Goal: Transaction & Acquisition: Download file/media

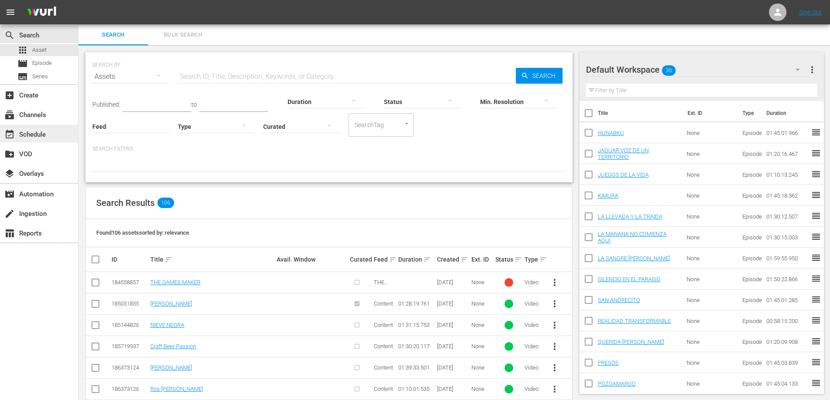
click at [40, 136] on div "event_available Schedule" at bounding box center [24, 133] width 49 height 8
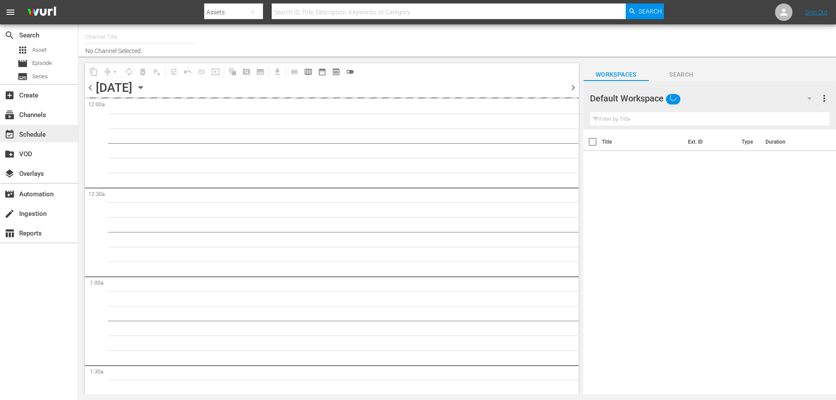
type input "AddictaTV (2057)"
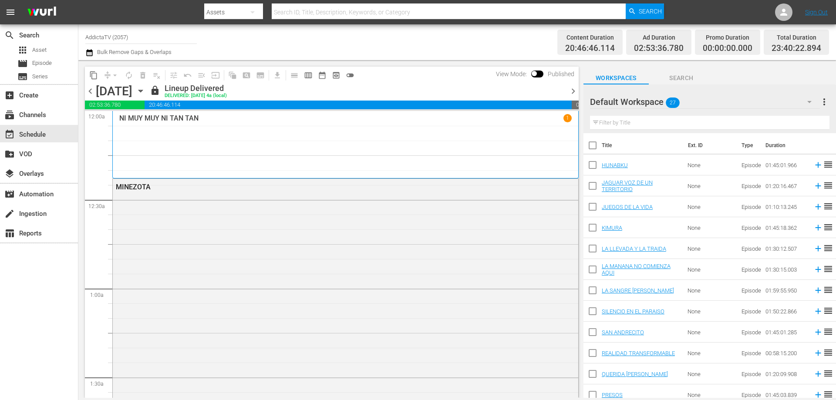
click at [688, 82] on span "Search" at bounding box center [681, 78] width 65 height 11
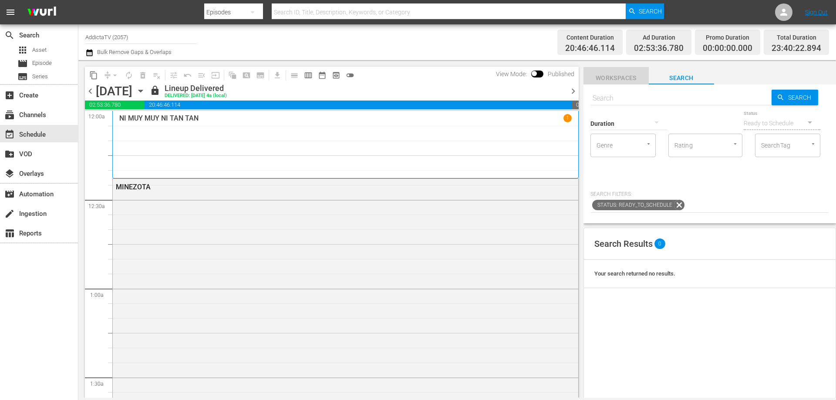
click at [619, 77] on span "Workspaces" at bounding box center [616, 78] width 65 height 11
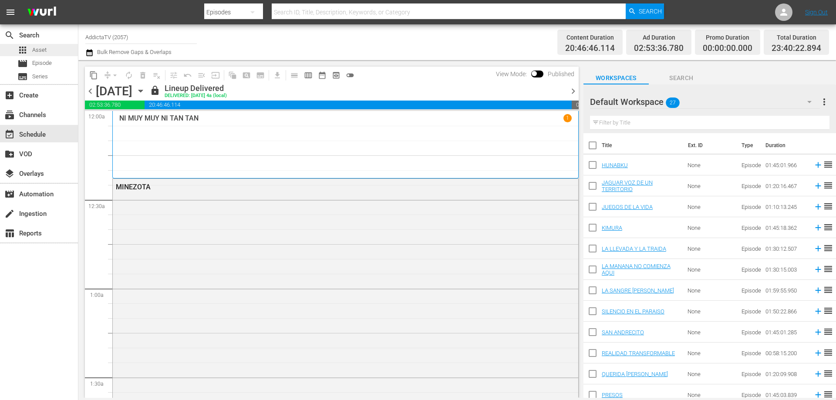
click at [37, 46] on span "Asset" at bounding box center [39, 50] width 14 height 9
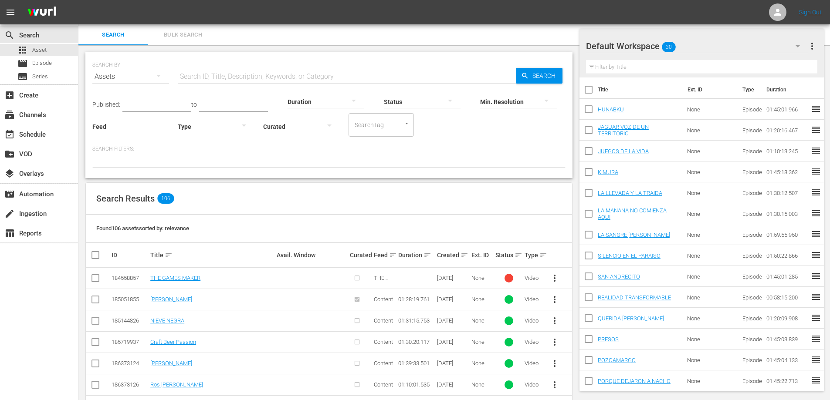
scroll to position [87, 0]
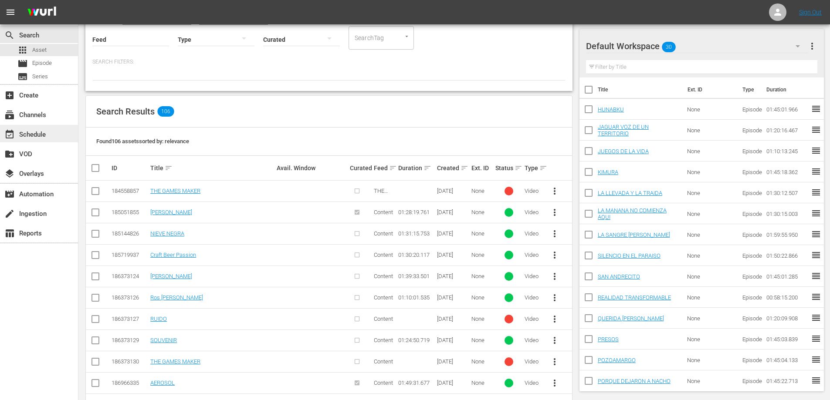
click at [25, 134] on div "event_available Schedule" at bounding box center [24, 133] width 49 height 8
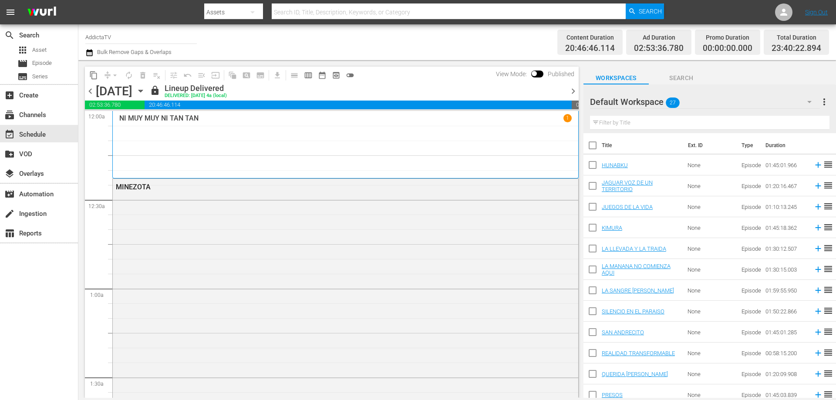
click at [571, 92] on span "chevron_right" at bounding box center [573, 91] width 11 height 11
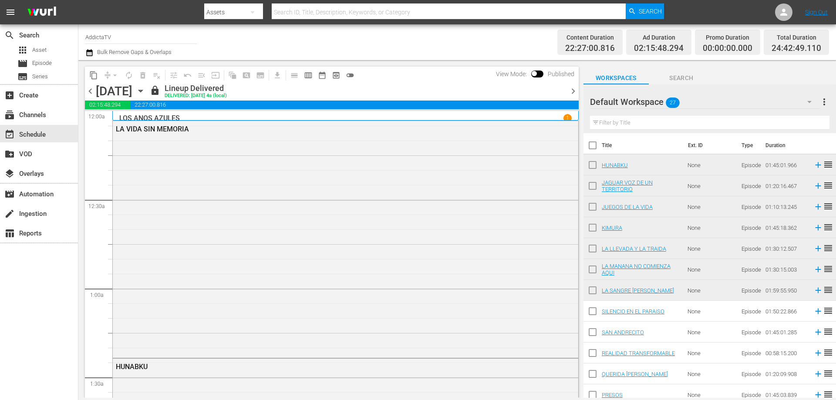
click at [571, 92] on span "chevron_right" at bounding box center [573, 91] width 11 height 11
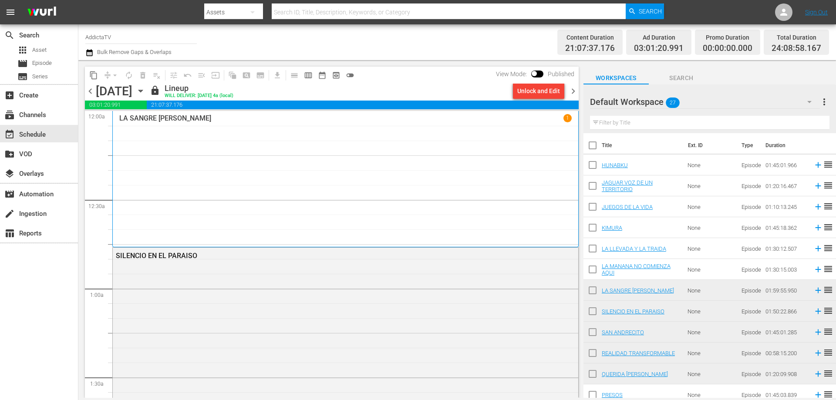
click at [571, 92] on span "chevron_right" at bounding box center [573, 91] width 11 height 11
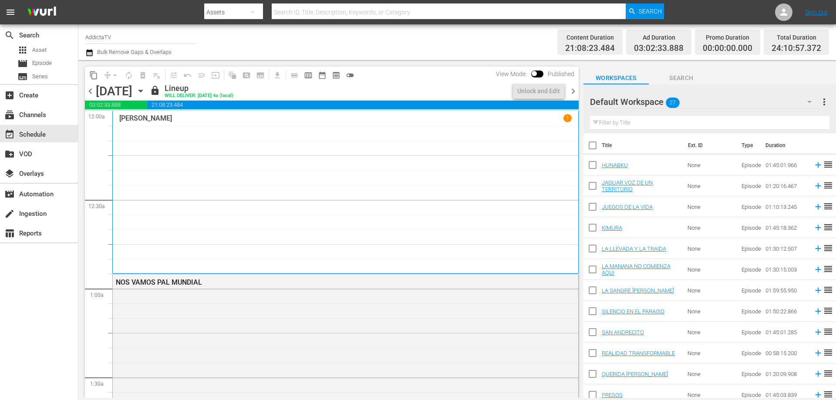
click at [571, 92] on span "chevron_right" at bounding box center [573, 91] width 11 height 11
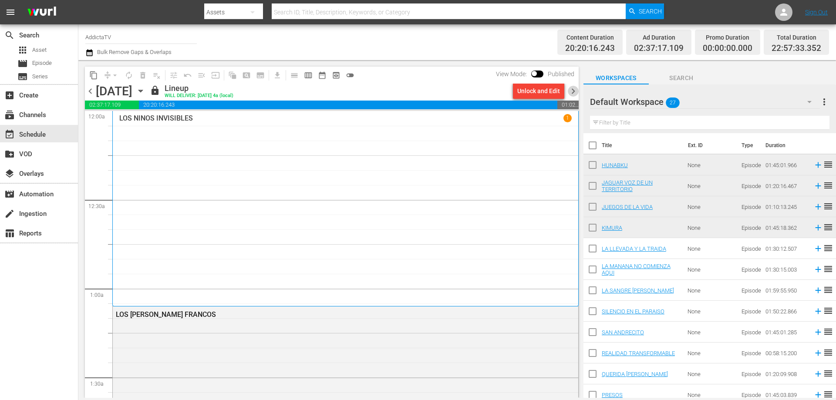
click at [571, 92] on span "chevron_right" at bounding box center [573, 91] width 11 height 11
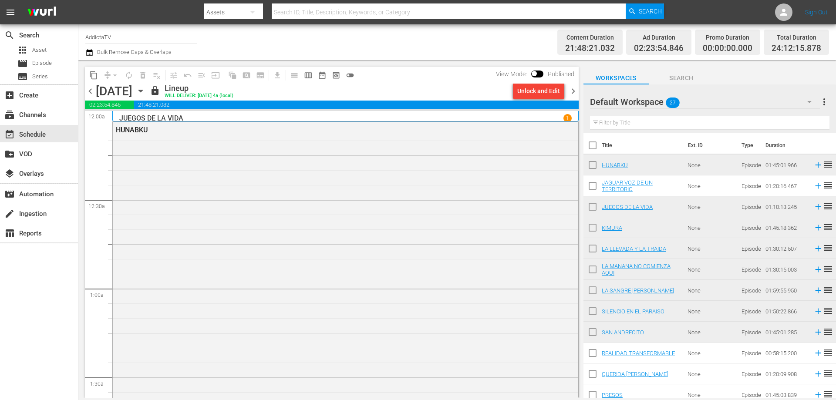
click at [571, 92] on span "chevron_right" at bounding box center [573, 91] width 11 height 11
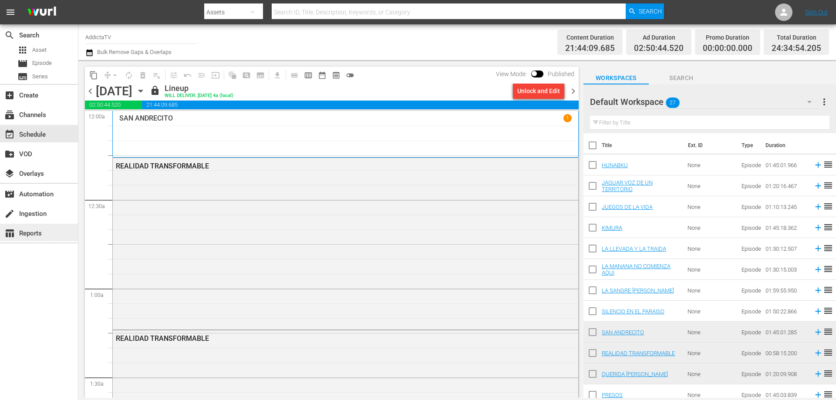
click at [17, 233] on div "table_chart Reports" at bounding box center [24, 232] width 49 height 8
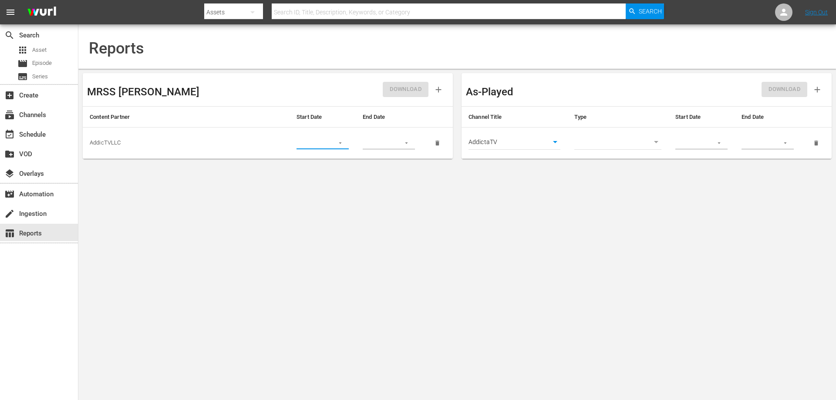
click at [309, 146] on input "text" at bounding box center [313, 143] width 32 height 13
click at [343, 144] on icon "button" at bounding box center [340, 143] width 7 height 7
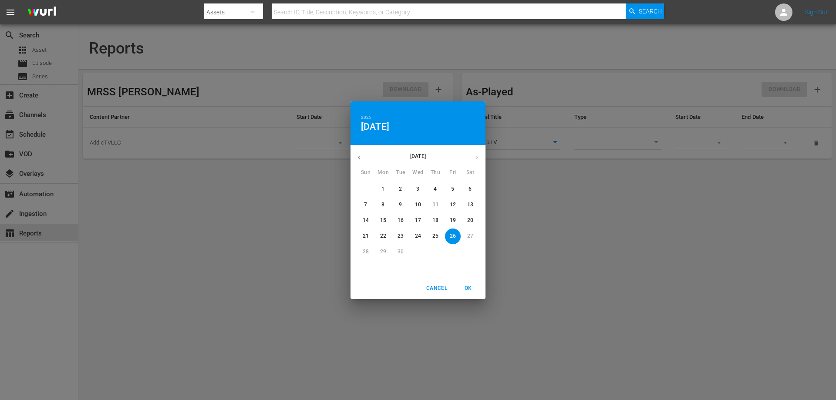
click at [420, 236] on p "24" at bounding box center [418, 236] width 6 height 7
click at [453, 234] on p "26" at bounding box center [453, 236] width 6 height 7
click at [419, 236] on p "24" at bounding box center [418, 236] width 6 height 7
click at [469, 288] on span "OK" at bounding box center [468, 288] width 21 height 9
type input "[DATE]"
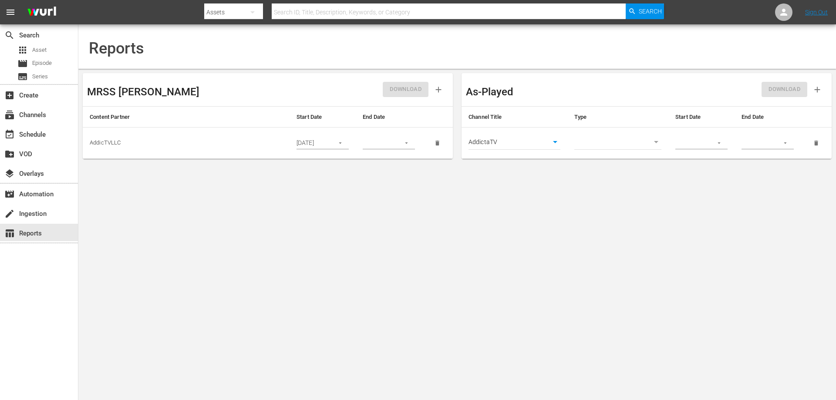
click at [408, 146] on button "button" at bounding box center [406, 143] width 17 height 17
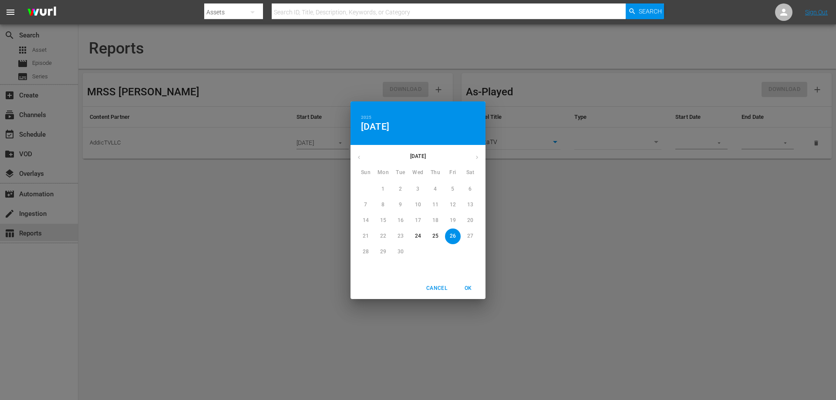
click at [452, 236] on p "26" at bounding box center [453, 236] width 6 height 7
click at [436, 235] on p "25" at bounding box center [435, 236] width 6 height 7
click at [453, 236] on p "26" at bounding box center [453, 236] width 6 height 7
click at [467, 288] on span "OK" at bounding box center [468, 288] width 21 height 9
type input "[DATE]"
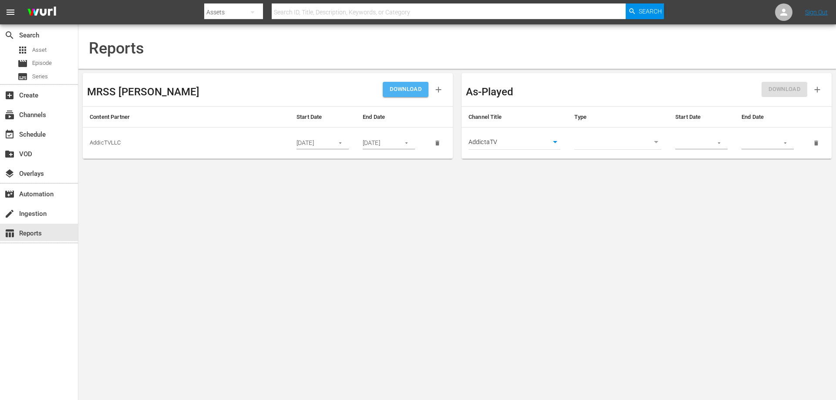
click at [395, 84] on span "DOWNLOAD" at bounding box center [406, 89] width 32 height 10
click at [340, 144] on icon "button" at bounding box center [340, 143] width 7 height 7
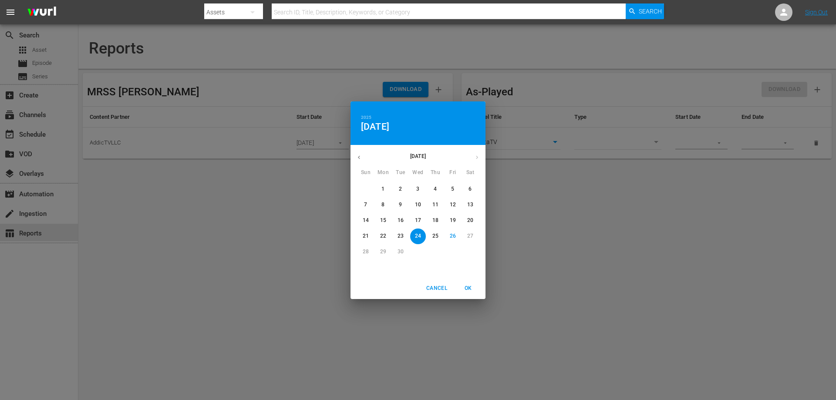
click at [381, 186] on span "1" at bounding box center [383, 189] width 16 height 7
click at [455, 235] on p "26" at bounding box center [453, 236] width 6 height 7
click at [385, 186] on p "1" at bounding box center [382, 189] width 3 height 7
click at [468, 290] on span "OK" at bounding box center [468, 288] width 21 height 9
type input "[DATE]"
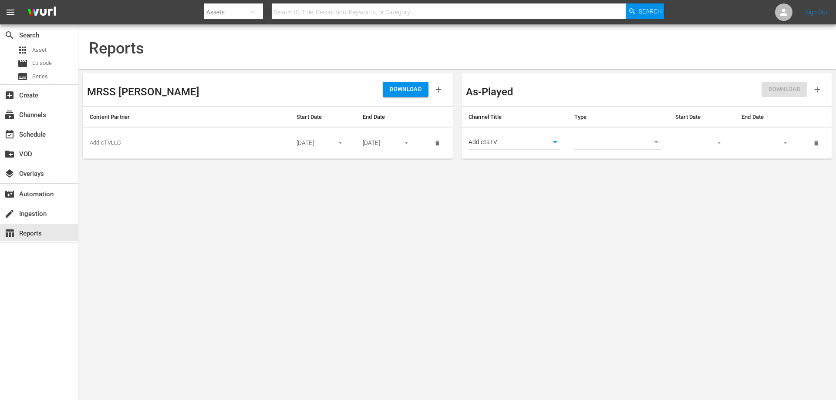
click at [406, 205] on body "menu Search By Assets Search ID, Title, Description, Keywords, or Category Sear…" at bounding box center [418, 200] width 836 height 400
click at [403, 79] on div "DOWNLOAD" at bounding box center [358, 90] width 181 height 24
click at [403, 86] on span "DOWNLOAD" at bounding box center [406, 89] width 32 height 10
click at [31, 216] on div "create Ingestion" at bounding box center [24, 213] width 49 height 8
